Goal: Information Seeking & Learning: Learn about a topic

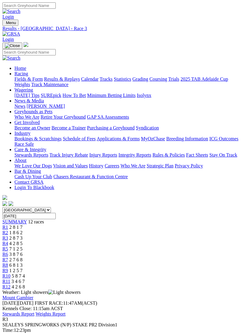
click at [5, 24] on img "Toggle navigation" at bounding box center [5, 24] width 0 height 0
click at [43, 82] on link "Fields & Form" at bounding box center [28, 79] width 28 height 5
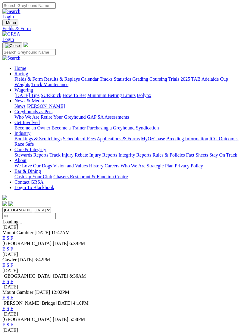
click at [5, 246] on link "E" at bounding box center [3, 248] width 3 height 5
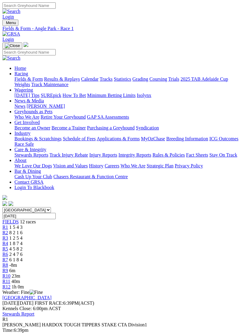
click at [8, 268] on span "R9" at bounding box center [5, 270] width 6 height 5
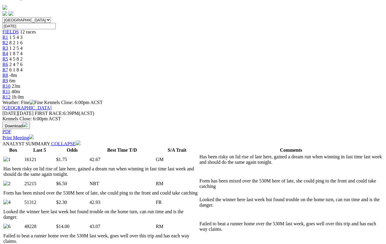
scroll to position [180, 0]
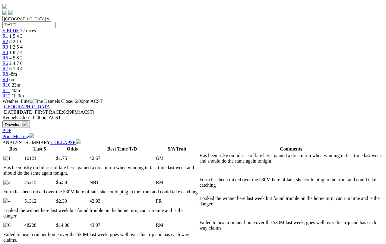
select select "10"
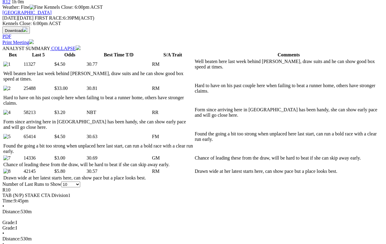
scroll to position [275, 0]
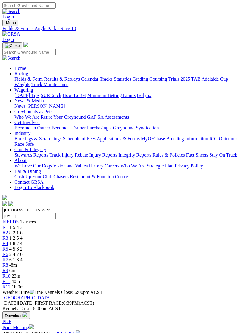
scroll to position [0, 30]
click at [10, 243] on span "R11" at bounding box center [6, 281] width 8 height 5
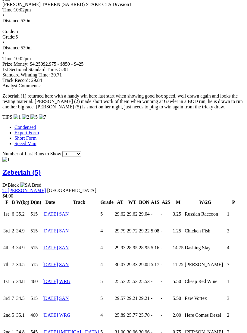
scroll to position [506, 0]
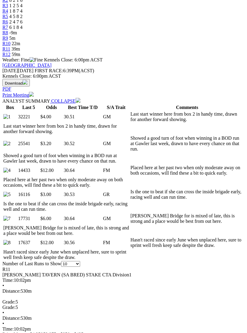
scroll to position [231, 0]
